Goal: Use online tool/utility

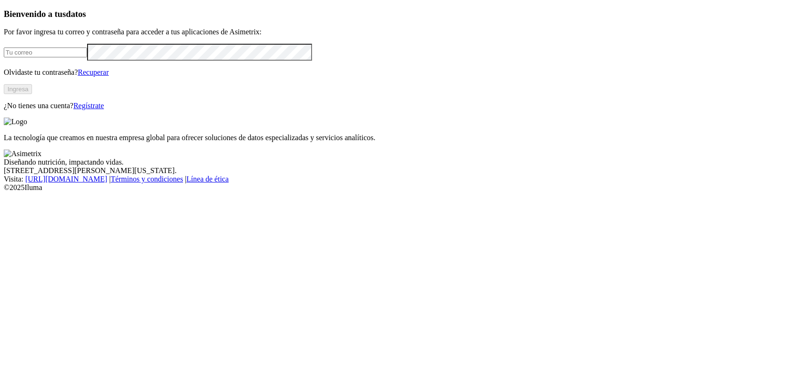
click at [87, 57] on input "email" at bounding box center [45, 53] width 83 height 10
type input "[PERSON_NAME][EMAIL_ADDRESS][PERSON_NAME][DOMAIN_NAME]"
click at [127, 111] on div "Bienvenido a tus datos Por favor ingresa tu correo y contraseña para acceder a …" at bounding box center [402, 60] width 796 height 102
click at [32, 94] on button "Ingresa" at bounding box center [18, 89] width 28 height 10
